Goal: Find contact information: Find contact information

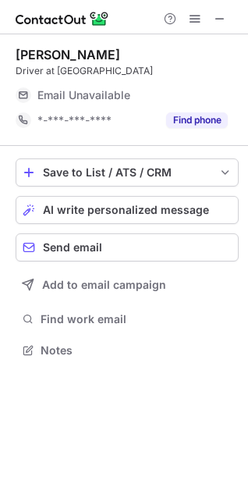
scroll to position [339, 248]
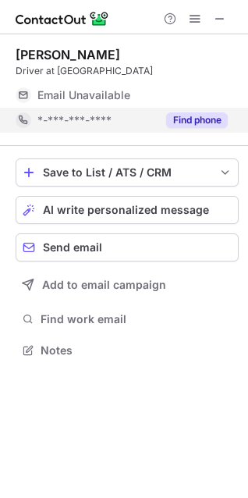
click at [191, 120] on button "Find phone" at bounding box center [197, 120] width 62 height 16
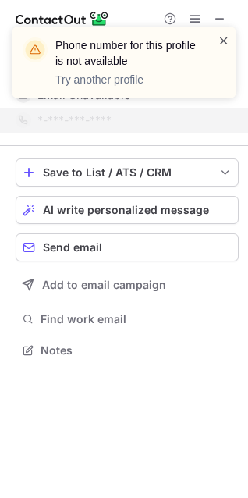
click at [227, 42] on span at bounding box center [224, 41] width 12 height 16
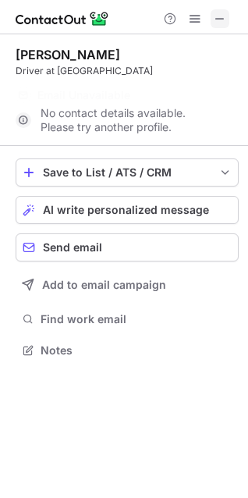
click at [222, 22] on span at bounding box center [220, 18] width 12 height 12
